Goal: Transaction & Acquisition: Purchase product/service

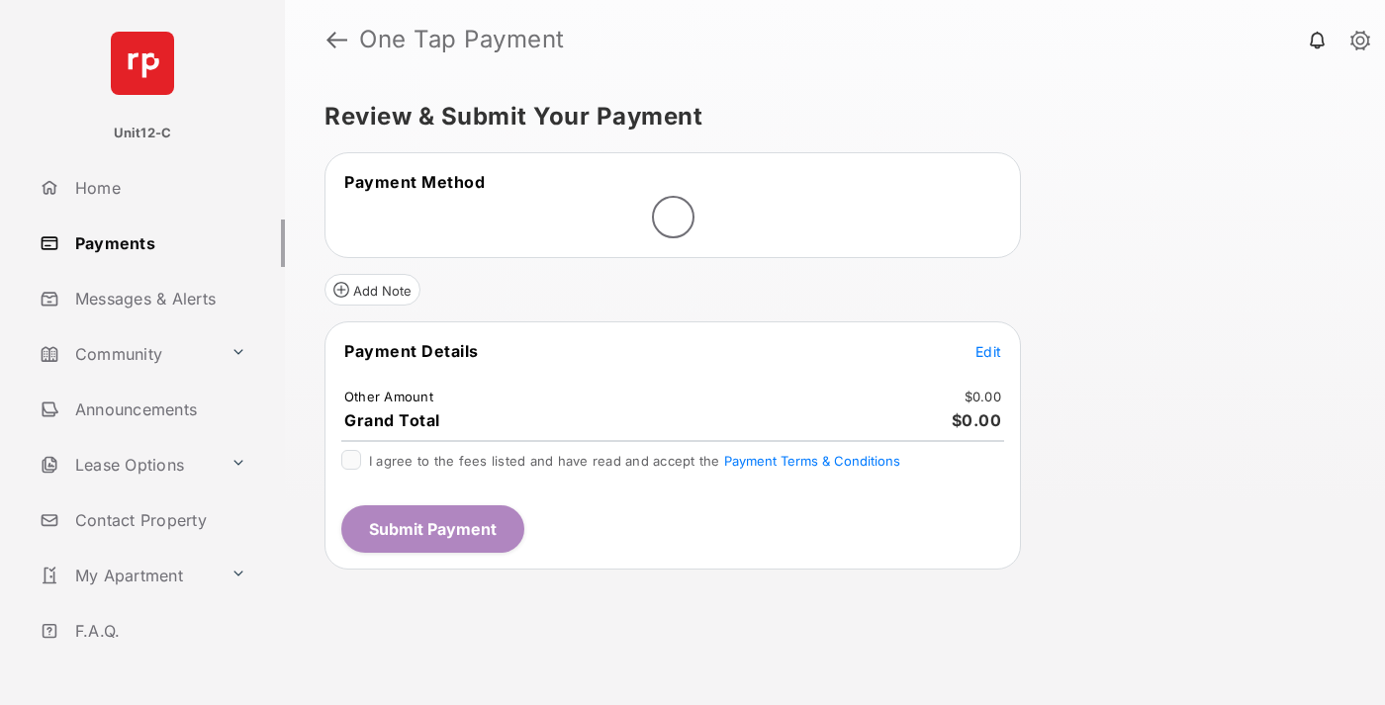
click at [988, 351] on span "Edit" at bounding box center [988, 351] width 26 height 17
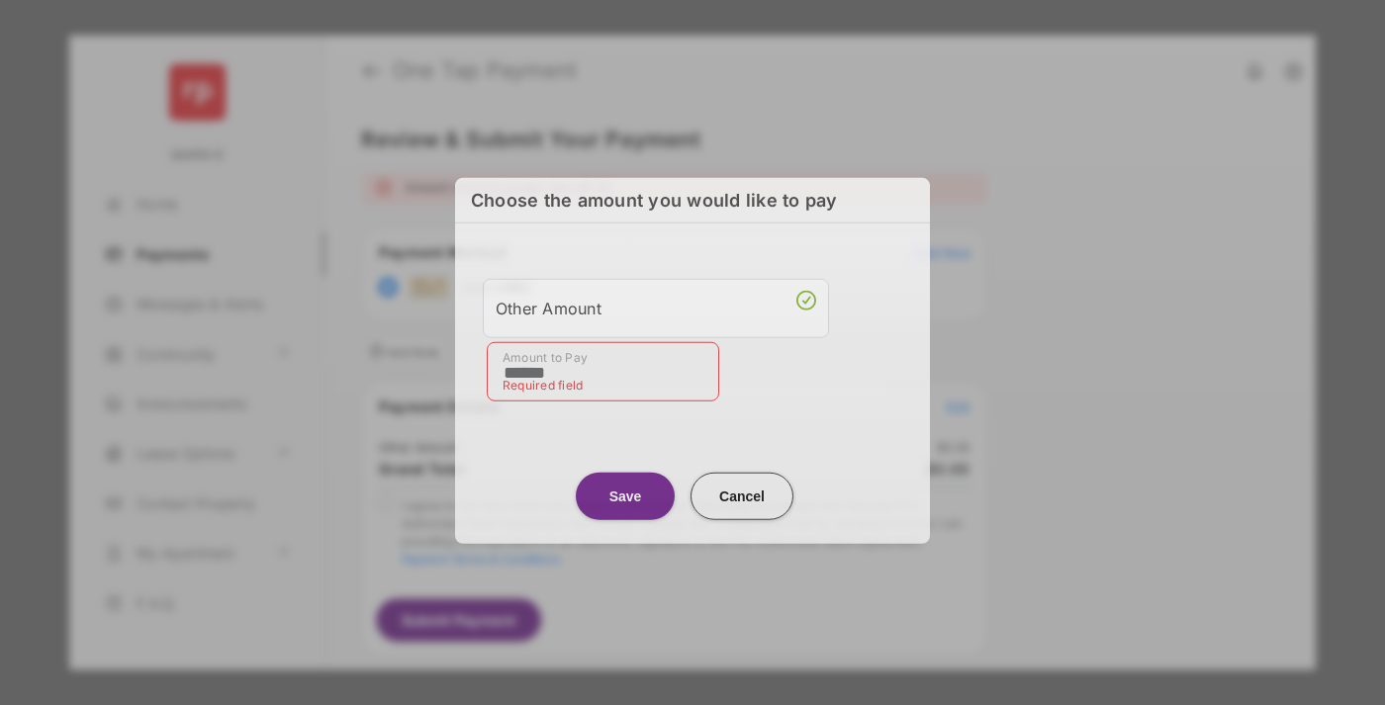
type input "******"
click at [625, 490] on button "Save" at bounding box center [625, 495] width 99 height 47
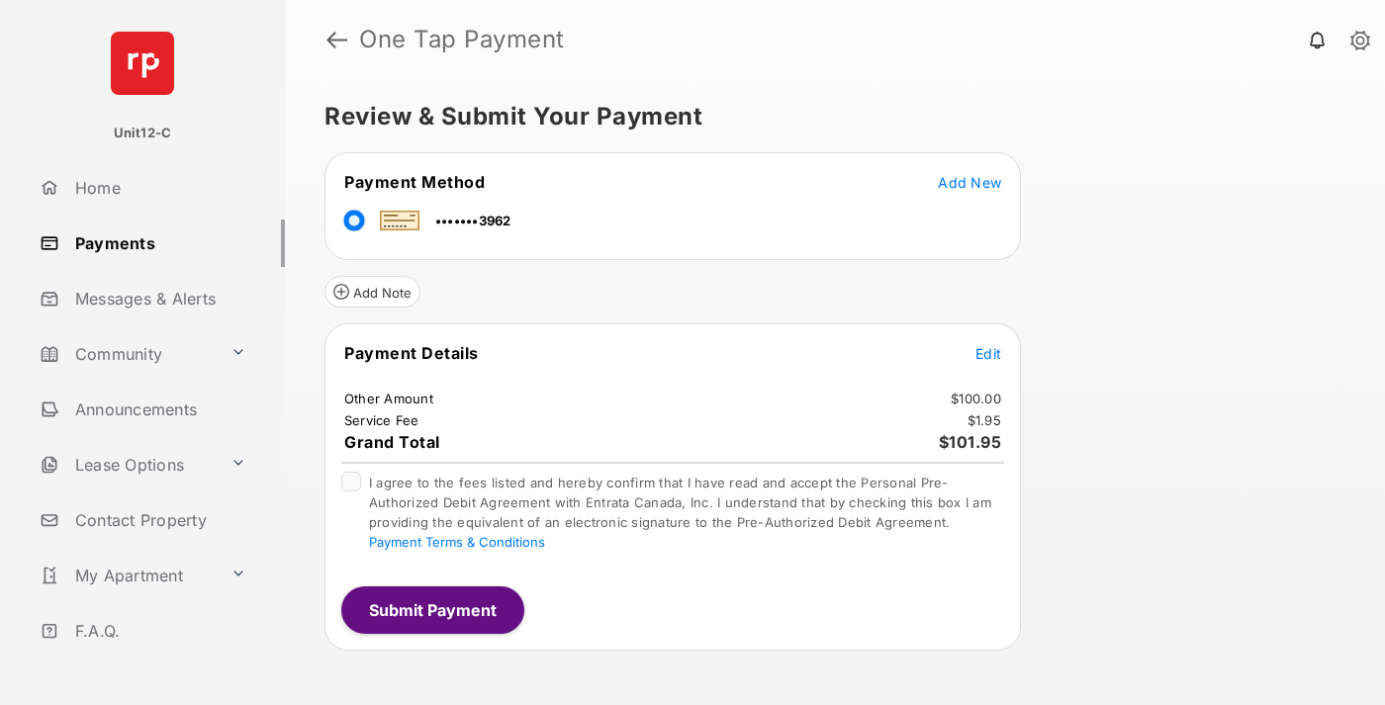
click at [431, 609] on button "Submit Payment" at bounding box center [432, 610] width 183 height 47
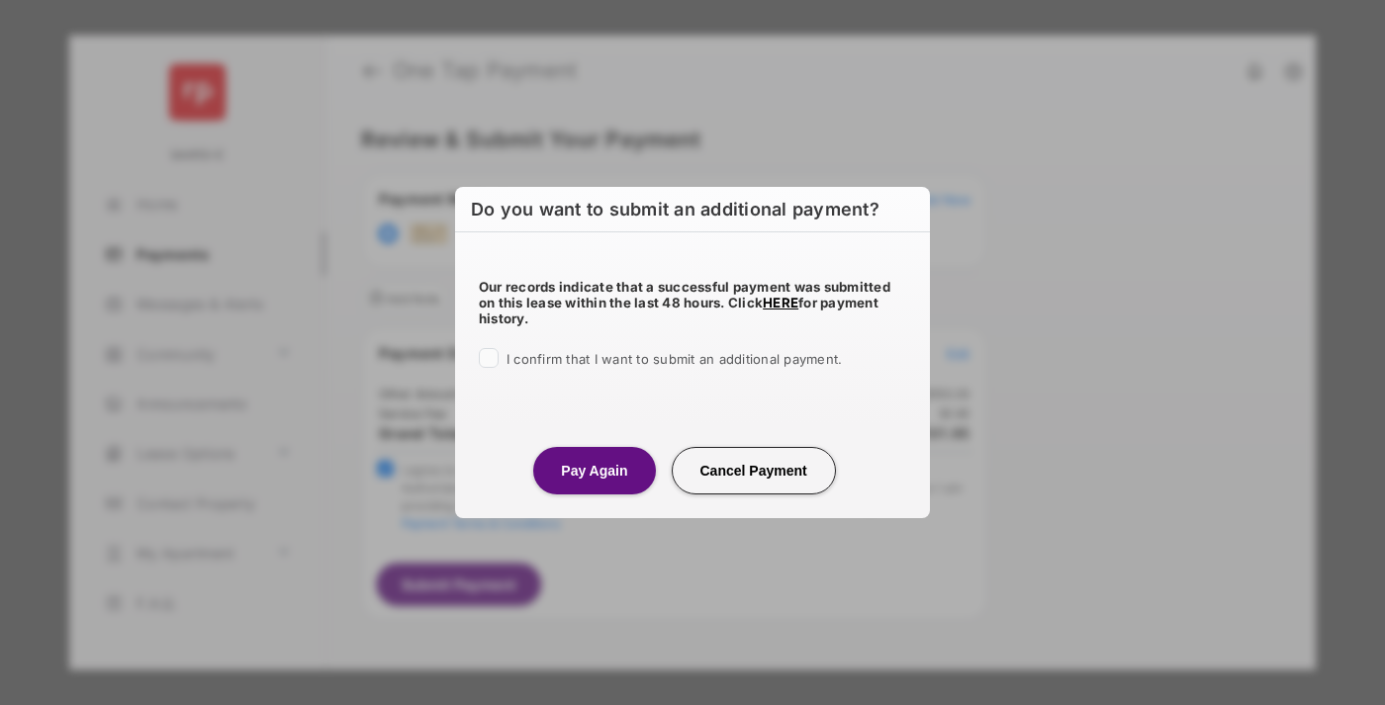
click at [594, 470] on button "Pay Again" at bounding box center [594, 470] width 122 height 47
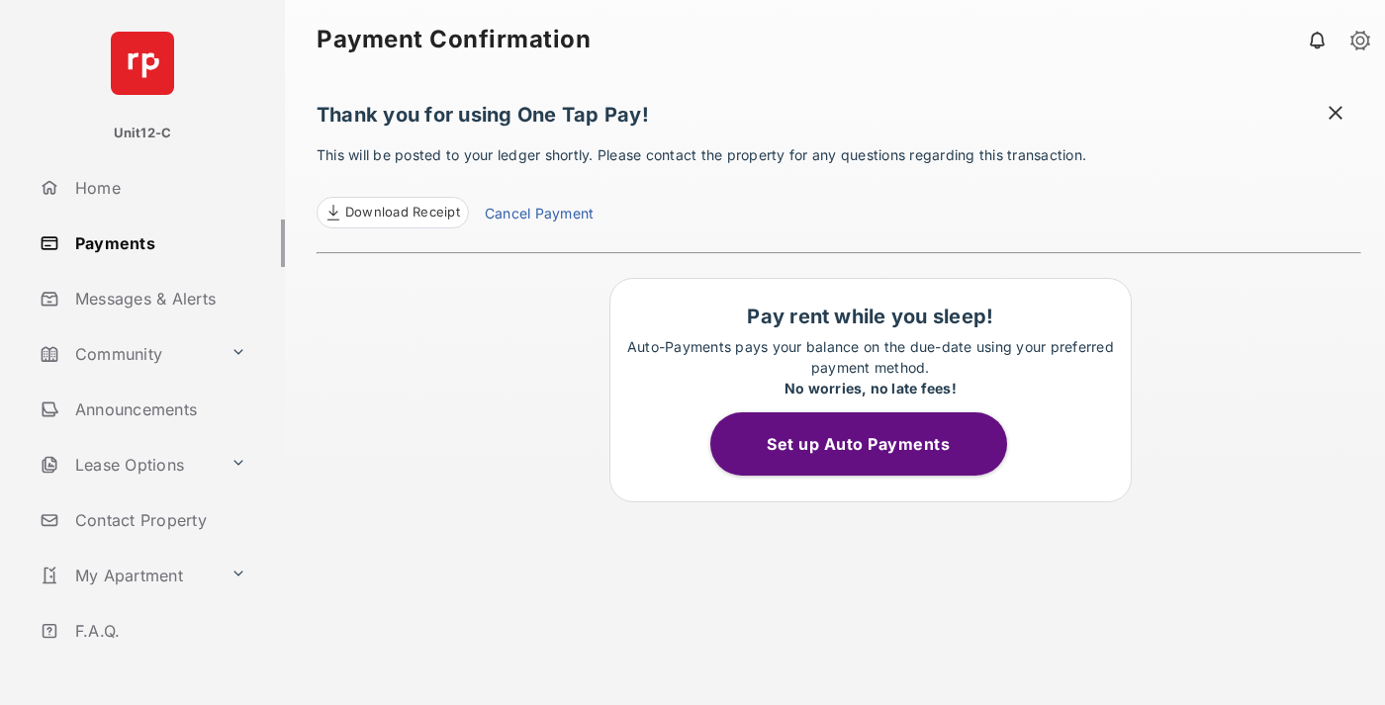
click at [1335, 115] on span at bounding box center [1336, 115] width 20 height 25
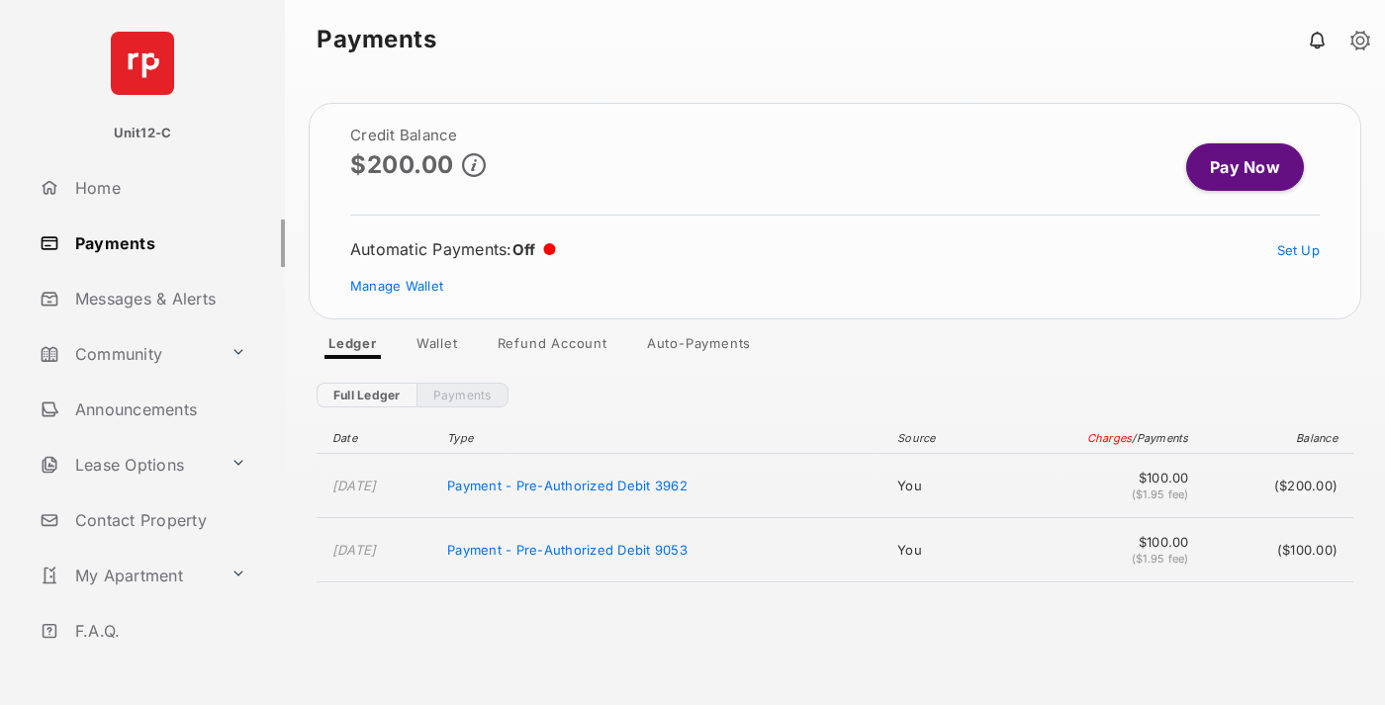
click at [397, 286] on link "Manage Wallet" at bounding box center [396, 286] width 93 height 16
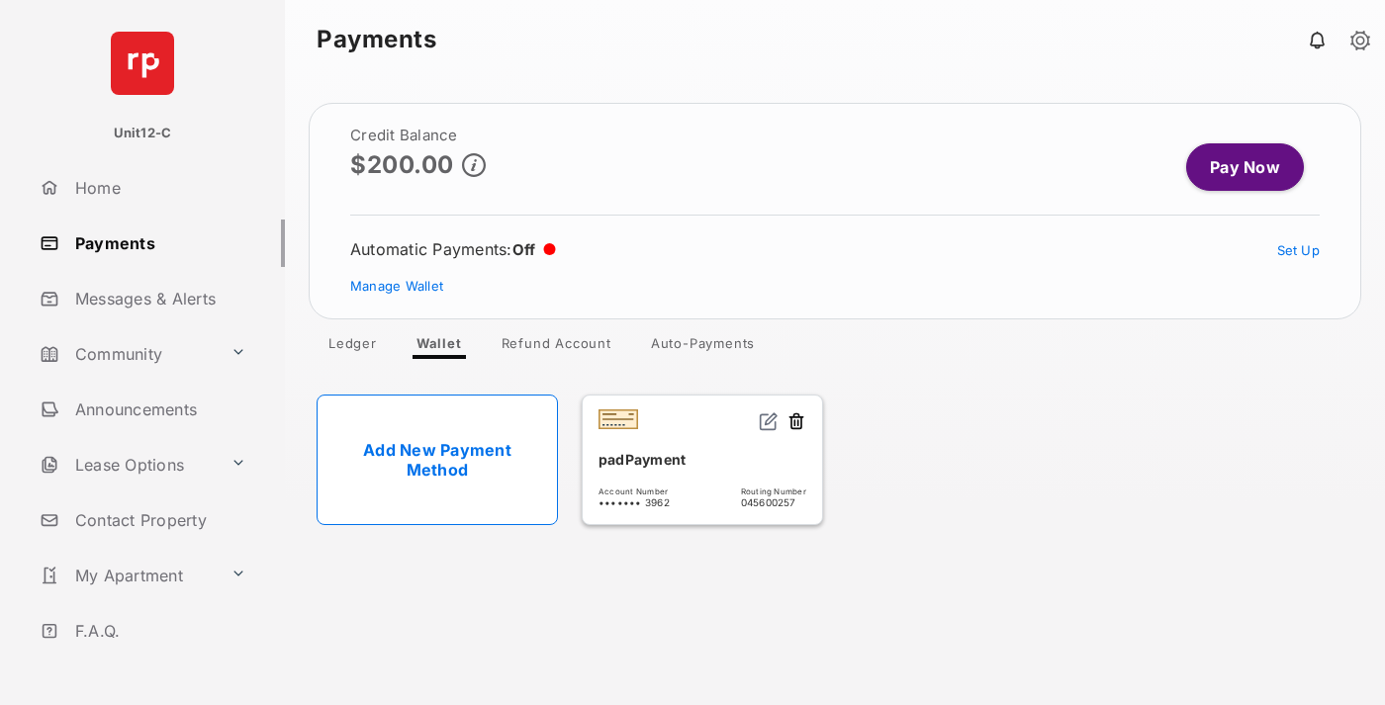
click at [796, 422] on button at bounding box center [796, 423] width 20 height 23
